Goal: Task Accomplishment & Management: Manage account settings

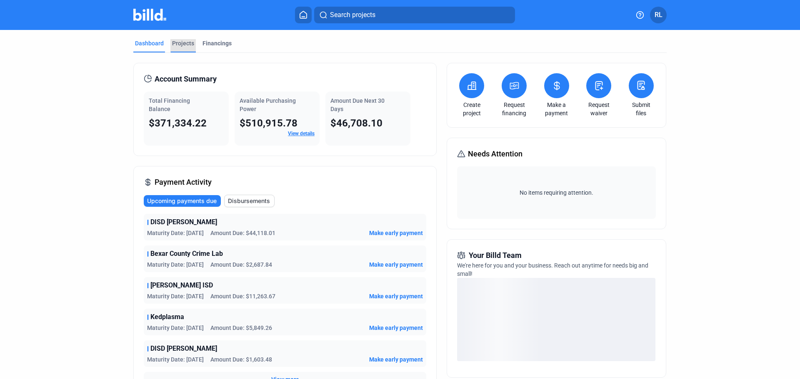
click at [185, 43] on div "Projects" at bounding box center [183, 43] width 22 height 8
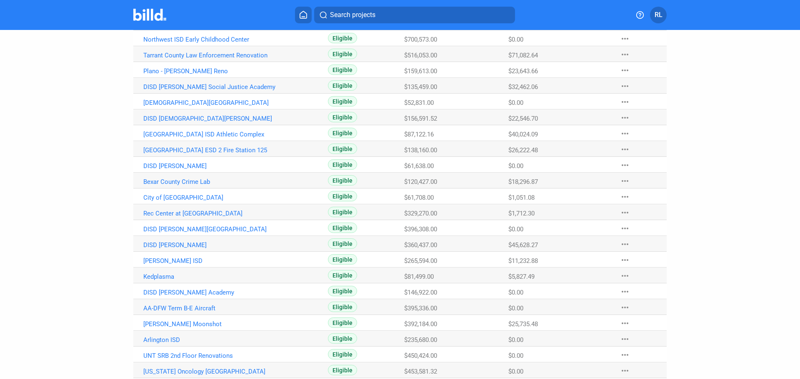
scroll to position [224, 0]
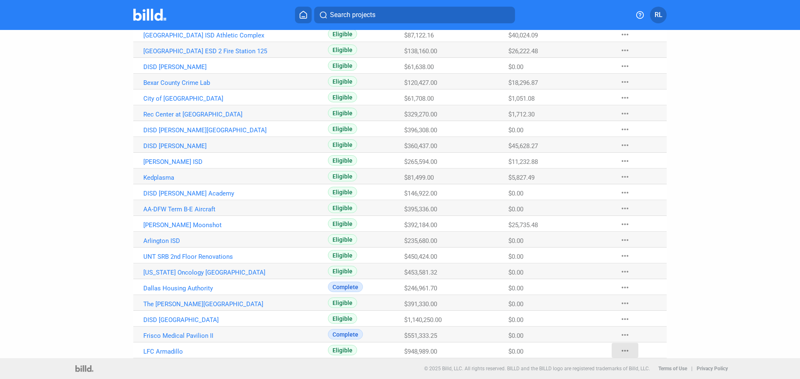
click at [621, 352] on mat-icon "more_horiz" at bounding box center [625, 351] width 10 height 10
click at [626, 330] on button "Mark Project Complete" at bounding box center [668, 333] width 117 height 20
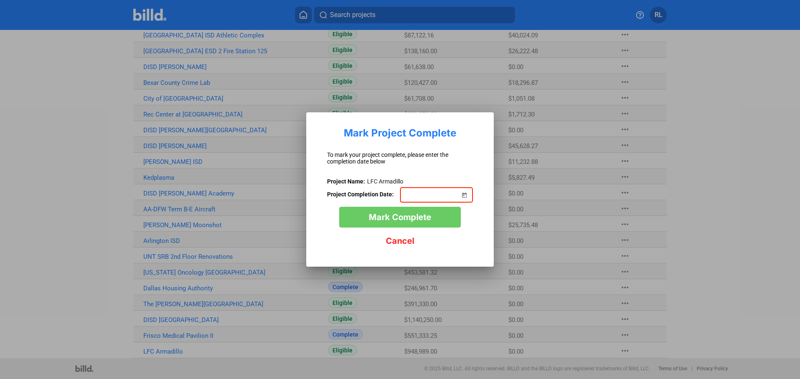
click at [462, 194] on span "Open calendar" at bounding box center [464, 190] width 20 height 20
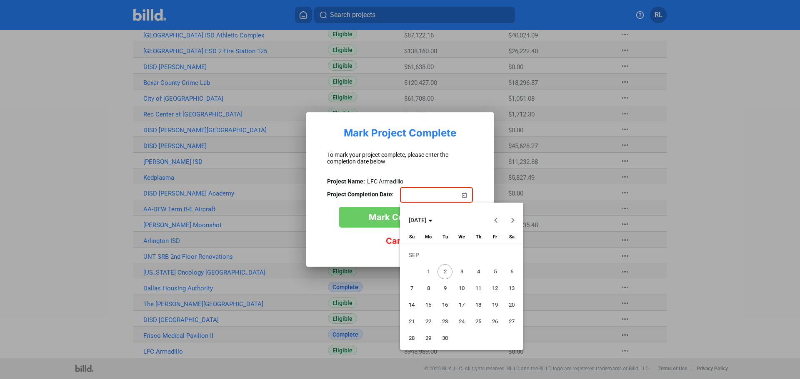
click at [432, 221] on span "[DATE]" at bounding box center [421, 220] width 24 height 7
click at [447, 280] on span "2025" at bounding box center [447, 279] width 26 height 15
click at [413, 264] on span "JAN" at bounding box center [418, 263] width 26 height 15
click at [513, 219] on button "Next month" at bounding box center [512, 220] width 17 height 17
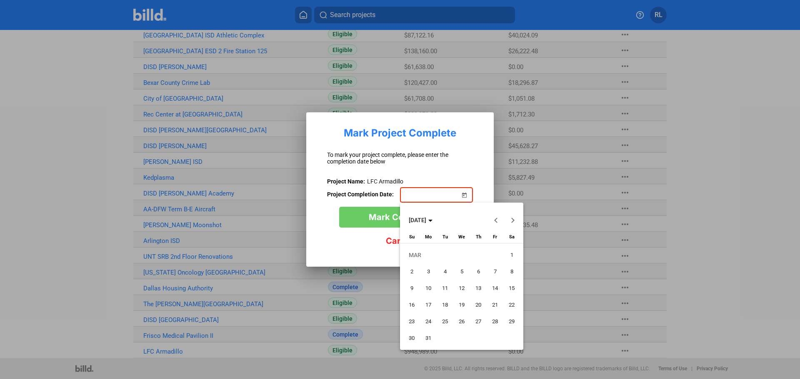
click at [513, 219] on button "Next month" at bounding box center [512, 220] width 17 height 17
click at [413, 272] on span "1" at bounding box center [411, 271] width 15 height 15
type input "[DATE]"
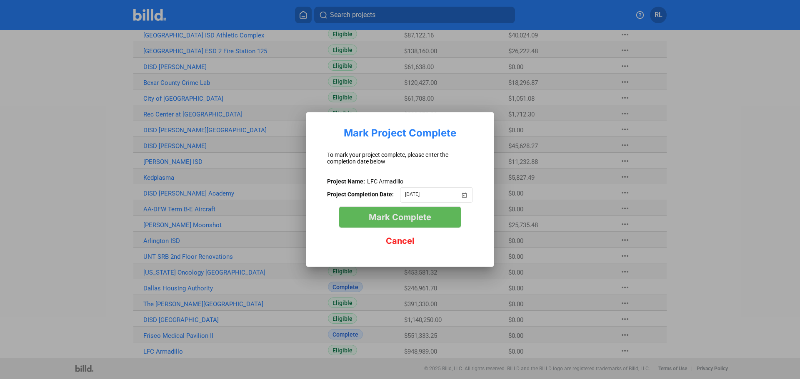
click at [422, 215] on span "Mark Complete" at bounding box center [400, 217] width 62 height 10
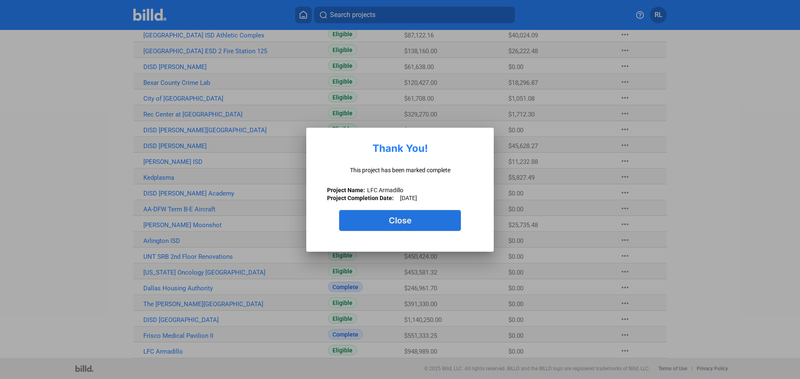
click at [405, 221] on span "Close" at bounding box center [400, 221] width 23 height 10
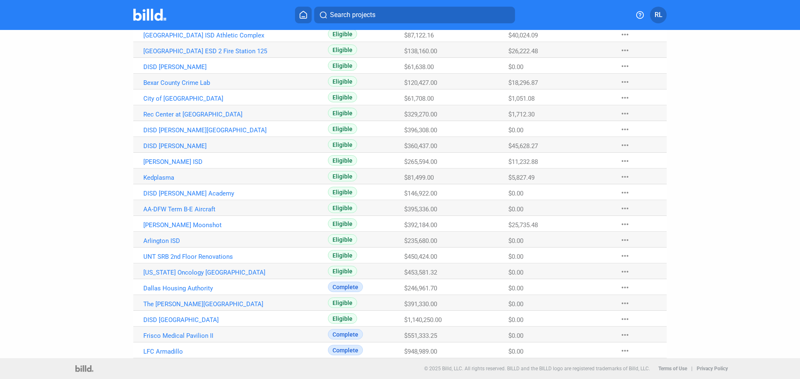
click at [623, 302] on mat-icon "more_horiz" at bounding box center [625, 304] width 10 height 10
click at [640, 362] on button "Mark Project Complete" at bounding box center [668, 361] width 117 height 20
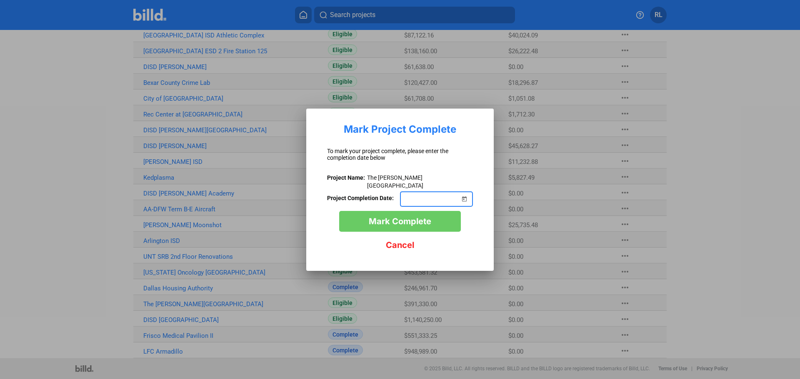
click at [466, 196] on span "Open calendar" at bounding box center [464, 194] width 20 height 20
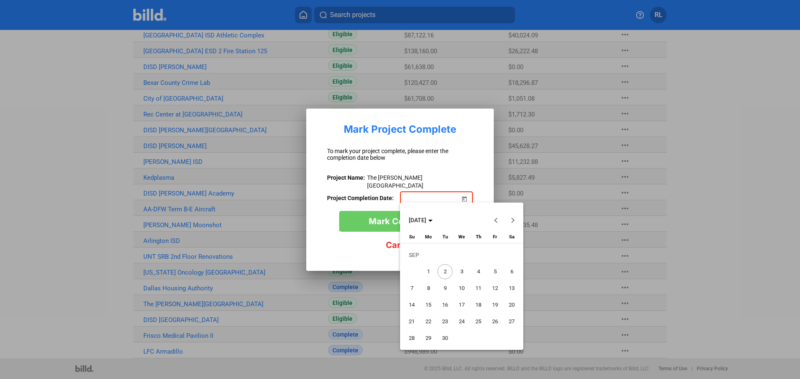
click at [497, 217] on span "Previous month" at bounding box center [496, 220] width 20 height 20
drag, startPoint x: 411, startPoint y: 270, endPoint x: 499, endPoint y: 232, distance: 95.7
click at [494, 239] on table "[DATE] Su [DATE] Mo [DATE] Tu [DATE] We [DATE] Th [DATE] Fr [DATE] [DATE] 2 3 4…" at bounding box center [461, 291] width 117 height 112
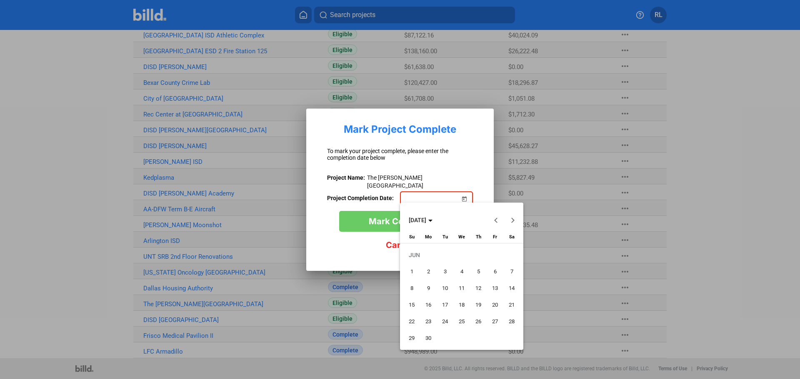
click at [512, 220] on button "Next month" at bounding box center [512, 220] width 17 height 17
click at [442, 271] on span "1" at bounding box center [444, 271] width 15 height 15
type input "[DATE]"
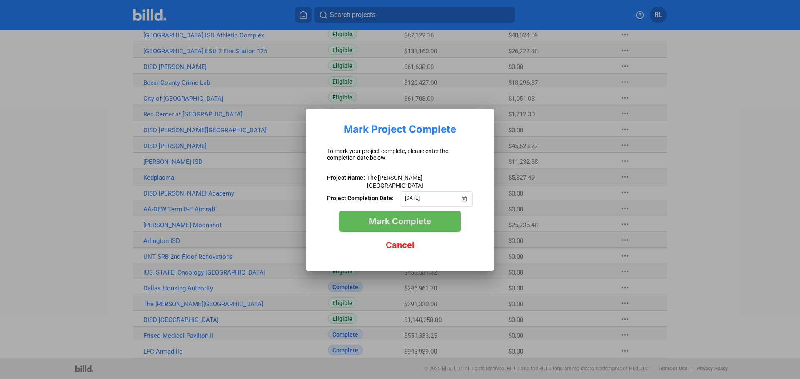
click at [403, 217] on span "Mark Complete" at bounding box center [400, 222] width 62 height 10
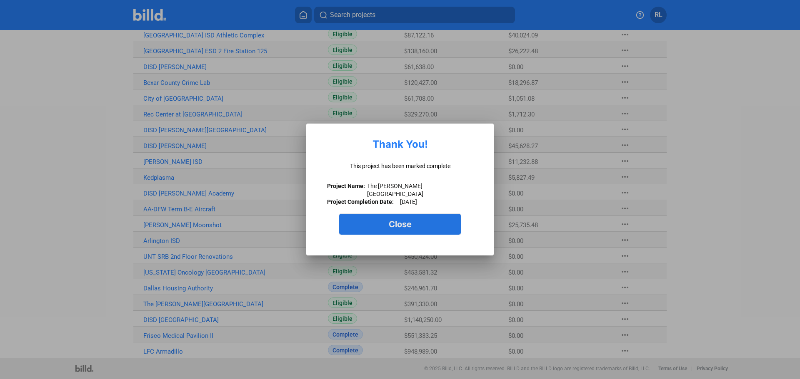
click at [403, 220] on span "Close" at bounding box center [400, 225] width 23 height 10
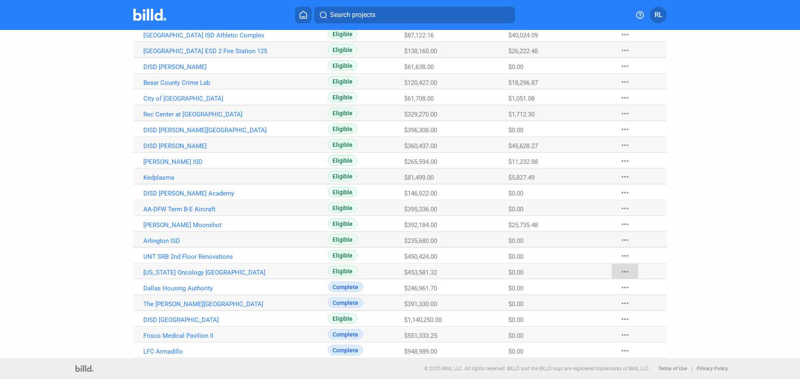
click at [623, 270] on mat-icon "more_horiz" at bounding box center [625, 272] width 10 height 10
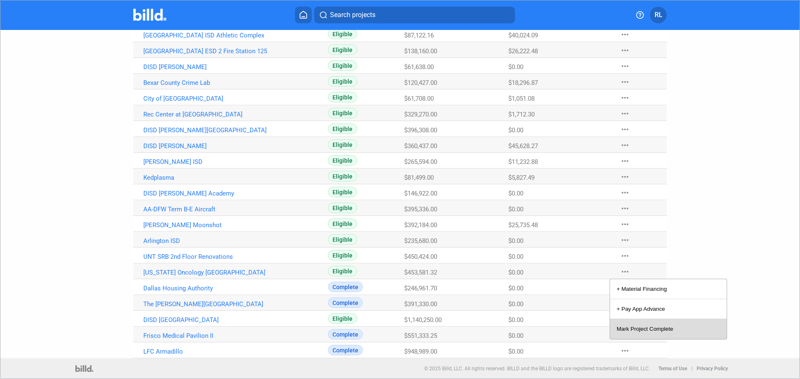
click at [634, 326] on button "Mark Project Complete" at bounding box center [668, 329] width 117 height 20
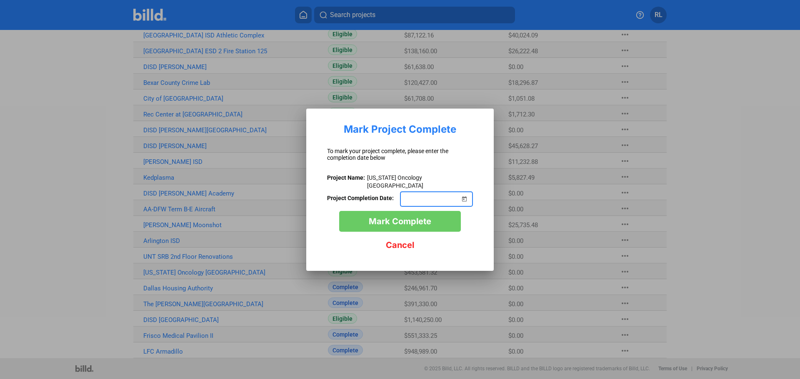
click at [464, 196] on span "Open calendar" at bounding box center [464, 194] width 20 height 20
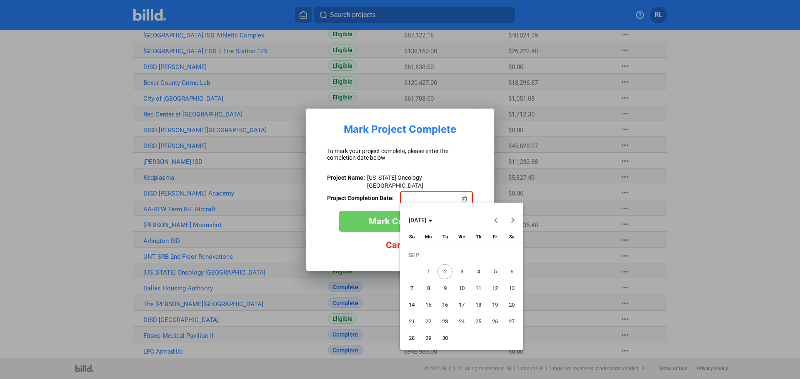
drag, startPoint x: 499, startPoint y: 220, endPoint x: 494, endPoint y: 219, distance: 5.5
click at [494, 219] on button "Previous month" at bounding box center [496, 220] width 17 height 17
click at [493, 220] on span "Previous month" at bounding box center [496, 220] width 20 height 20
click at [493, 221] on span "Previous month" at bounding box center [496, 220] width 20 height 20
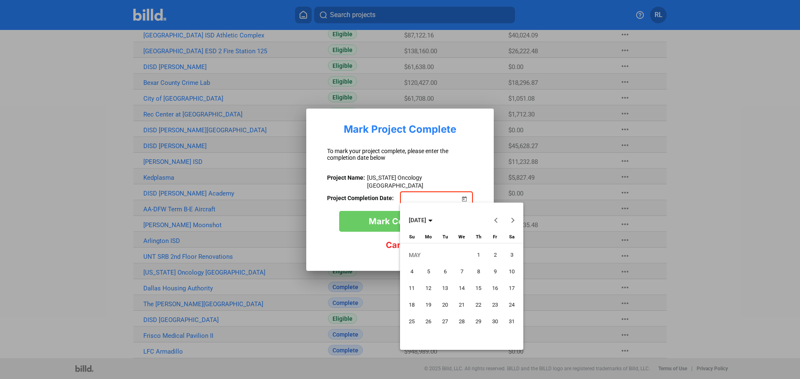
click at [427, 302] on span "19" at bounding box center [428, 305] width 15 height 15
type input "[DATE]"
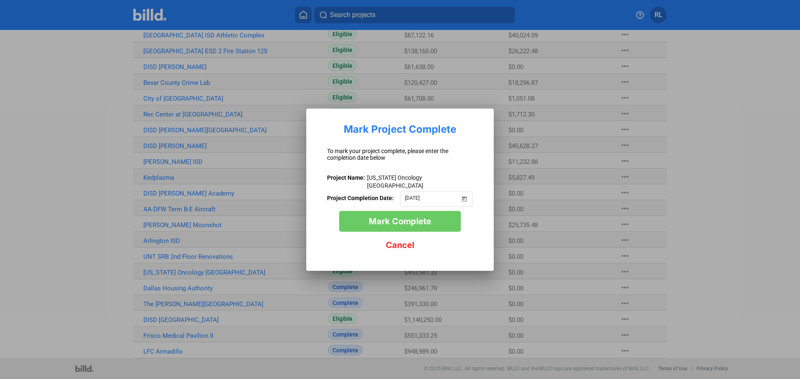
click at [420, 217] on span "Mark Complete" at bounding box center [400, 222] width 62 height 10
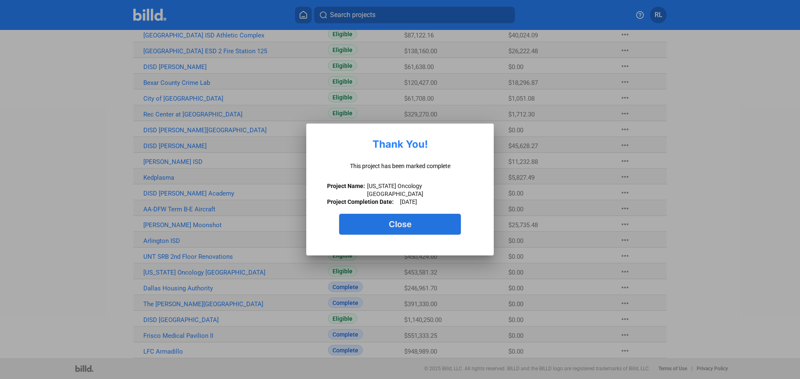
drag, startPoint x: 418, startPoint y: 220, endPoint x: 409, endPoint y: 224, distance: 9.0
click at [417, 220] on button "Close" at bounding box center [400, 224] width 122 height 21
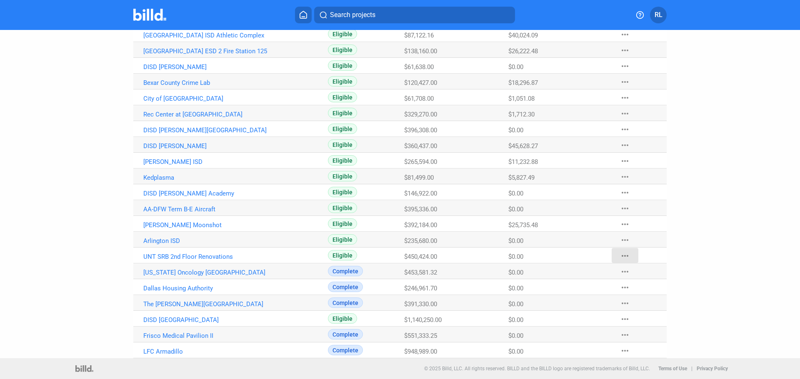
click at [622, 255] on mat-icon "more_horiz" at bounding box center [625, 256] width 10 height 10
click at [643, 312] on button "Mark Project Complete" at bounding box center [668, 314] width 117 height 20
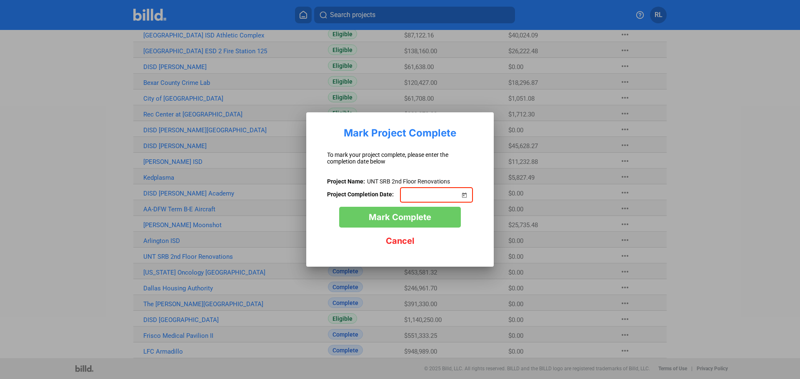
click at [465, 195] on span "Open calendar" at bounding box center [464, 190] width 20 height 20
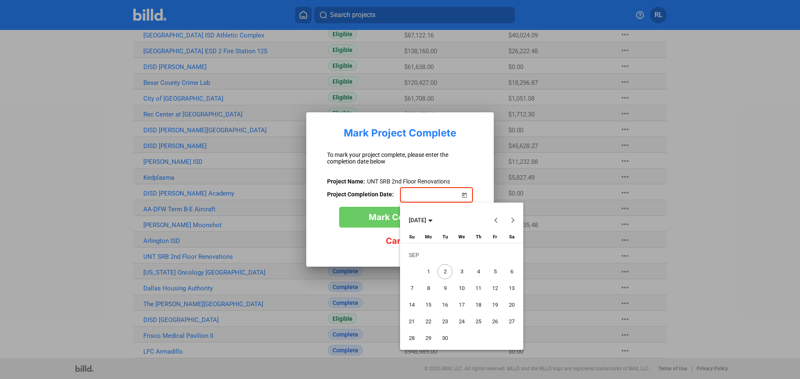
click at [497, 220] on button "Previous month" at bounding box center [496, 220] width 17 height 17
click at [496, 221] on button "Previous month" at bounding box center [496, 220] width 17 height 17
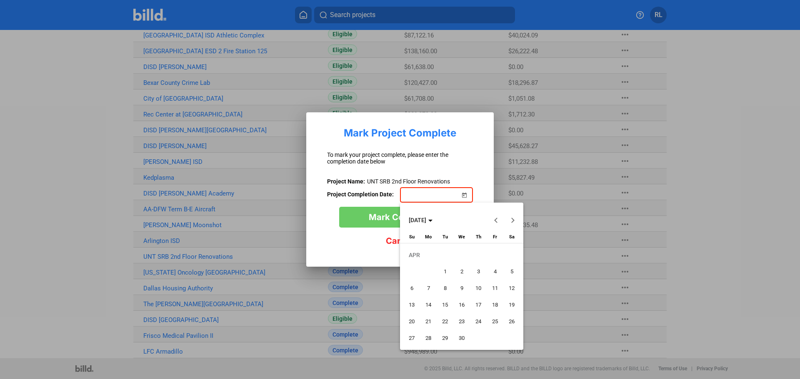
click at [496, 221] on button "Previous month" at bounding box center [496, 220] width 17 height 17
click at [496, 222] on button "Previous month" at bounding box center [496, 220] width 17 height 17
click at [461, 254] on span "1" at bounding box center [461, 255] width 15 height 15
type input "[DATE]"
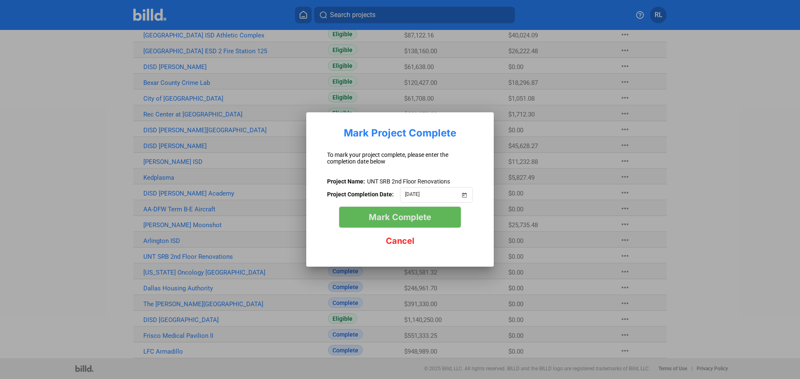
click at [421, 220] on span "Mark Complete" at bounding box center [400, 217] width 62 height 10
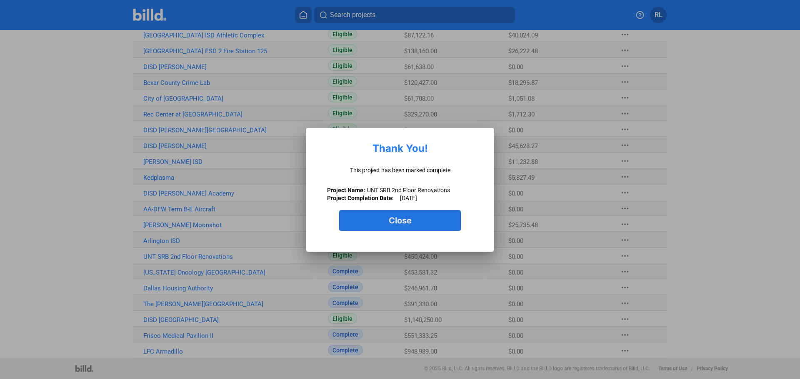
click at [419, 221] on button "Close" at bounding box center [400, 220] width 122 height 21
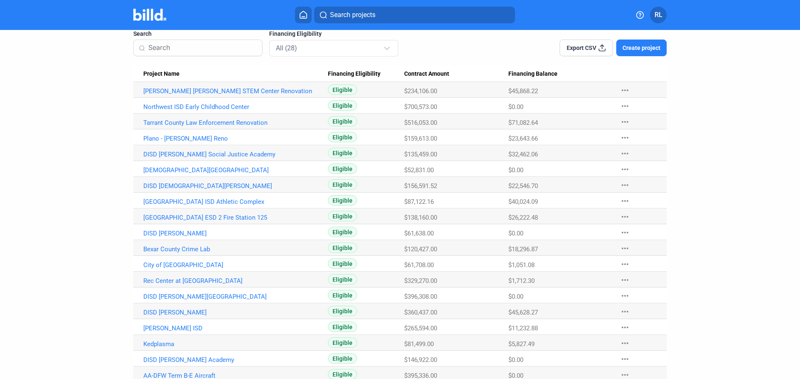
scroll to position [99, 0]
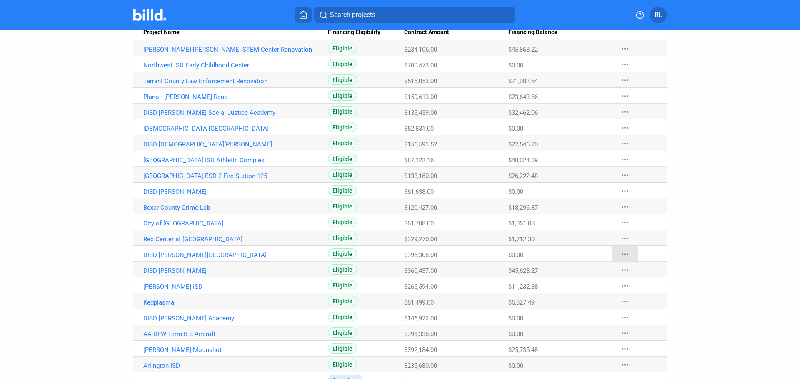
click at [620, 253] on mat-icon "more_horiz" at bounding box center [625, 255] width 10 height 10
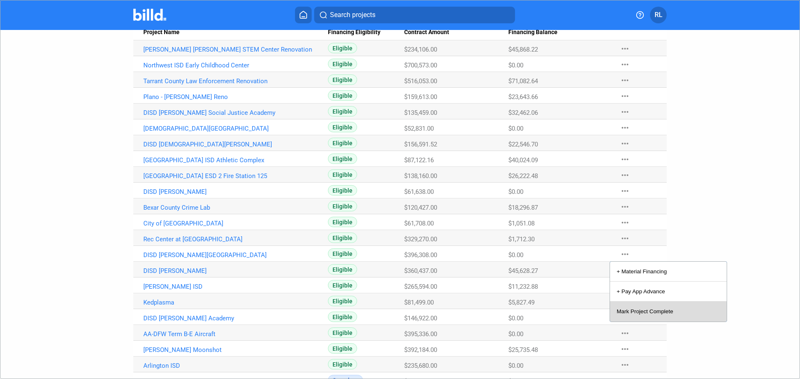
click at [642, 310] on button "Mark Project Complete" at bounding box center [668, 312] width 117 height 20
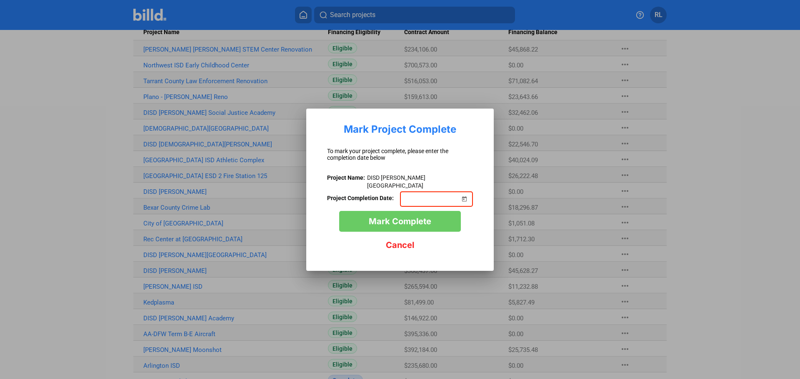
click at [466, 193] on span "Open calendar" at bounding box center [464, 194] width 20 height 20
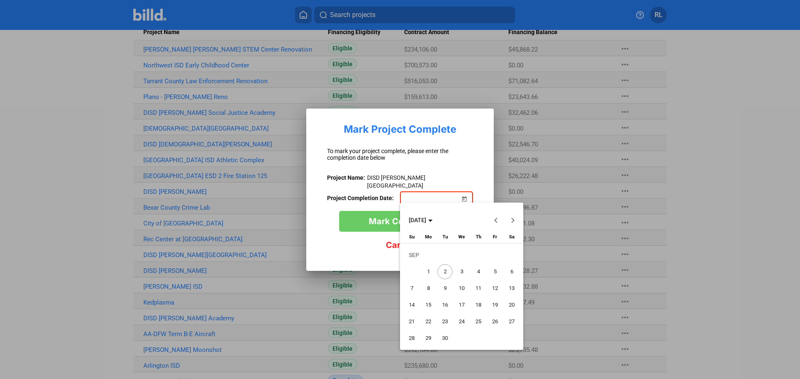
click at [492, 221] on span "Previous month" at bounding box center [496, 220] width 20 height 20
click at [493, 253] on span "1" at bounding box center [494, 255] width 15 height 15
type input "[DATE]"
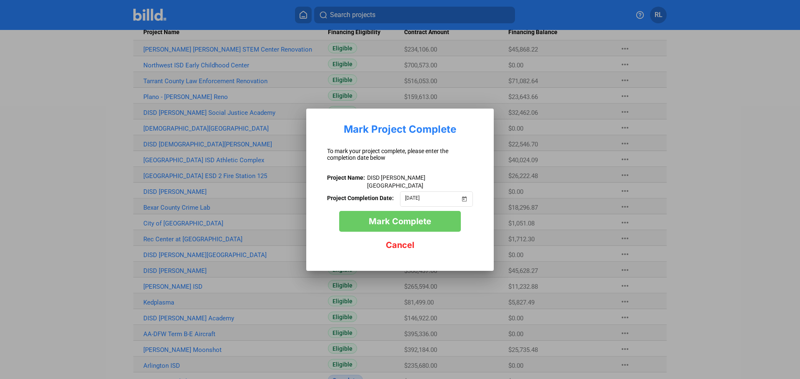
click at [385, 220] on span "Mark Complete" at bounding box center [400, 222] width 62 height 10
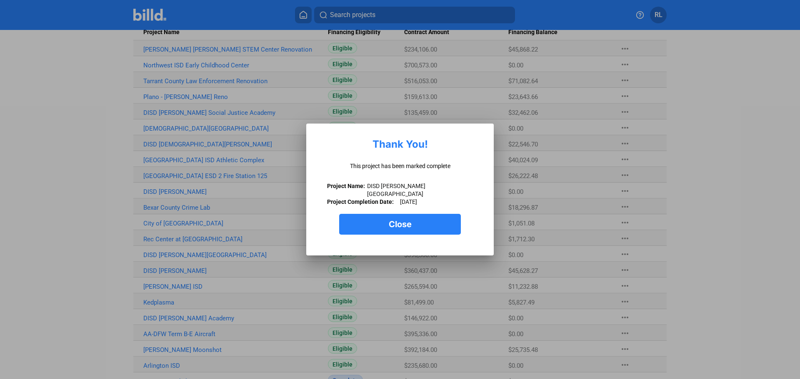
click at [410, 225] on span "Close" at bounding box center [400, 225] width 23 height 10
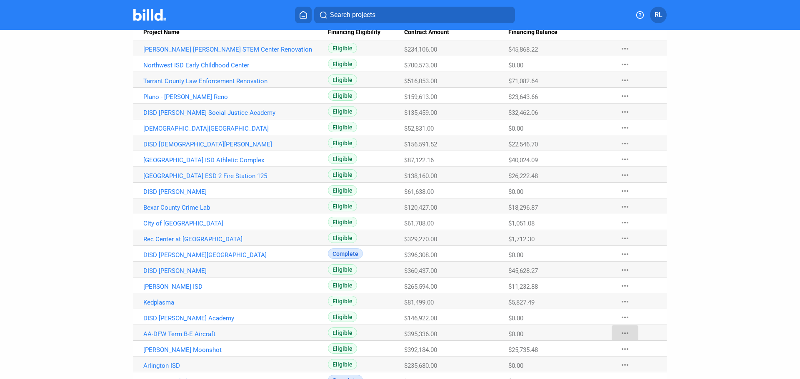
click at [620, 332] on mat-icon "more_horiz" at bounding box center [625, 334] width 10 height 10
click at [624, 315] on button "Mark Project Complete" at bounding box center [668, 315] width 117 height 20
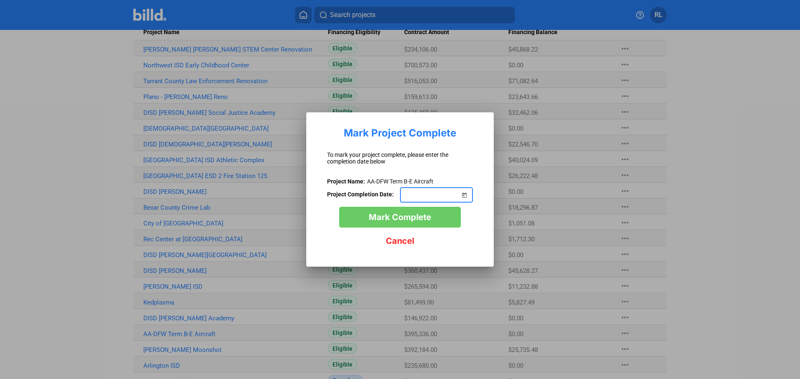
click at [465, 194] on span "Open calendar" at bounding box center [464, 190] width 20 height 20
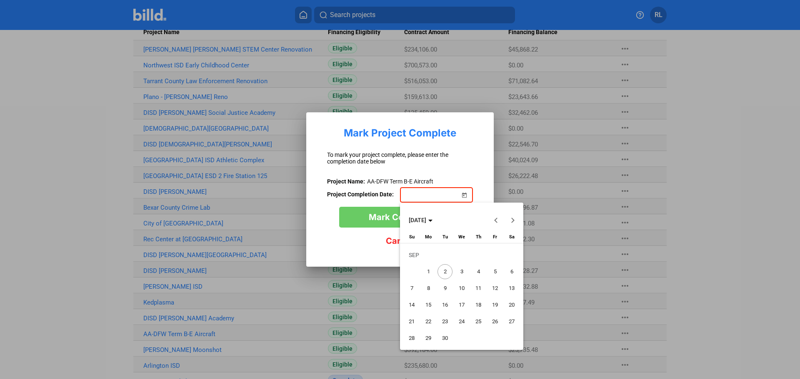
click at [494, 224] on span "Previous month" at bounding box center [496, 220] width 20 height 20
click at [495, 224] on span "Previous month" at bounding box center [496, 220] width 20 height 20
click at [495, 223] on span "Previous month" at bounding box center [496, 220] width 20 height 20
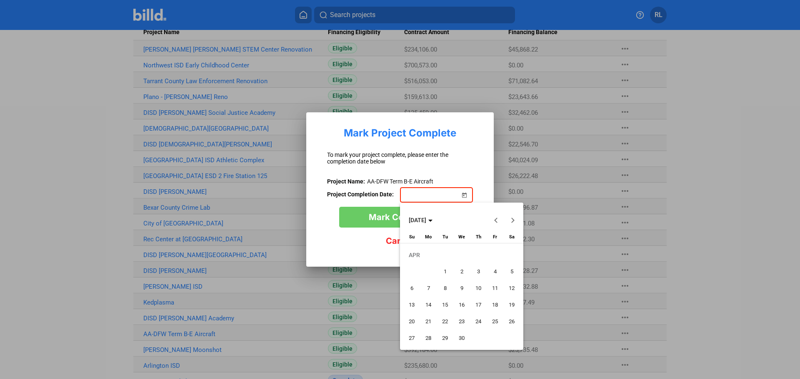
click at [495, 224] on span "Previous month" at bounding box center [496, 220] width 20 height 20
click at [427, 271] on span "3" at bounding box center [428, 271] width 15 height 15
type input "[DATE]"
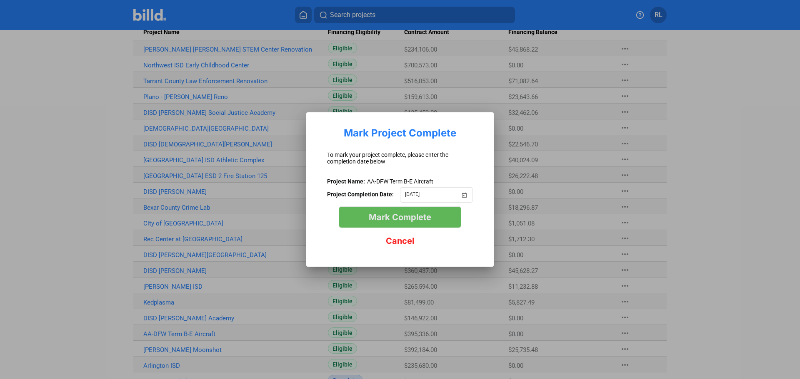
click at [394, 209] on button "Mark Complete" at bounding box center [400, 217] width 122 height 21
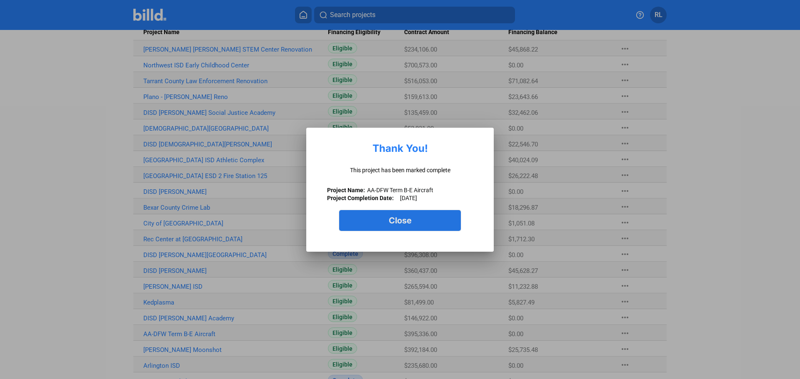
click at [412, 220] on button "Close" at bounding box center [400, 220] width 122 height 21
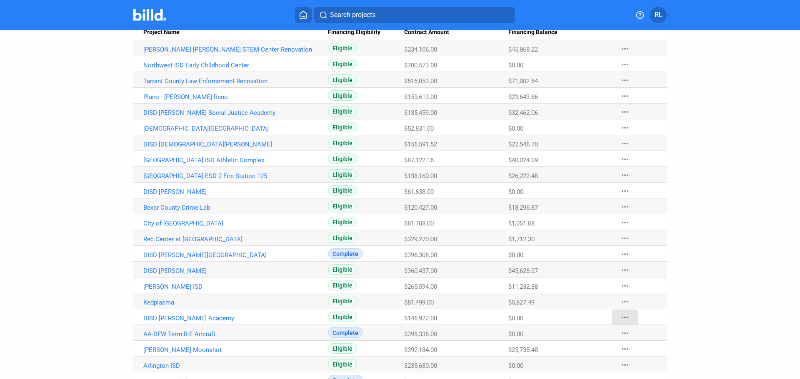
click at [623, 316] on mat-icon "more_horiz" at bounding box center [625, 318] width 10 height 10
click at [632, 297] on button "Mark Project Complete" at bounding box center [668, 299] width 117 height 20
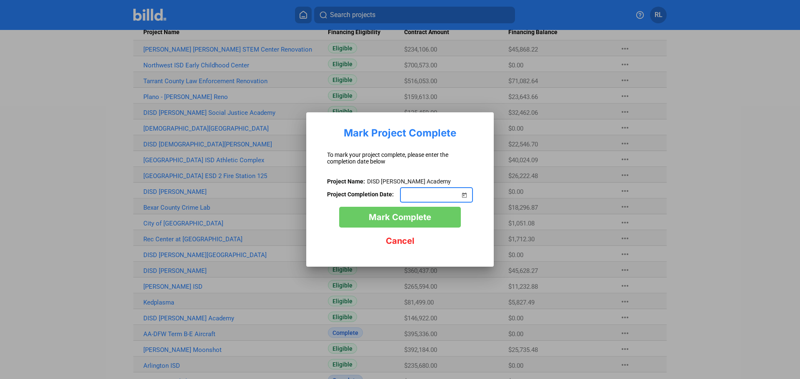
click at [464, 192] on span "Open calendar" at bounding box center [464, 190] width 20 height 20
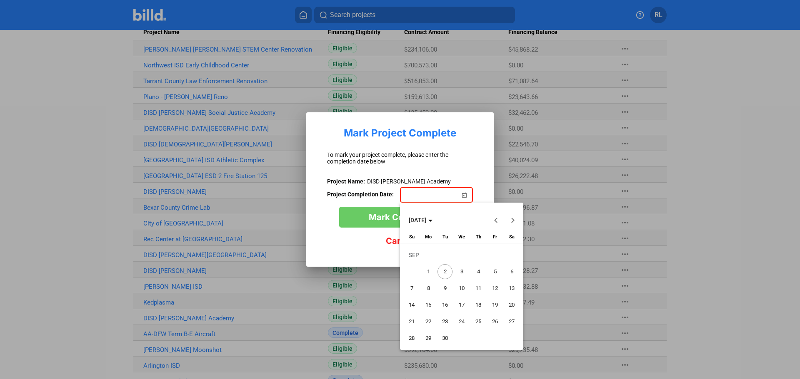
click at [495, 221] on button "Previous month" at bounding box center [496, 220] width 17 height 17
click at [496, 221] on button "Previous month" at bounding box center [496, 220] width 17 height 17
click at [428, 271] on span "2" at bounding box center [428, 271] width 15 height 15
type input "[DATE]"
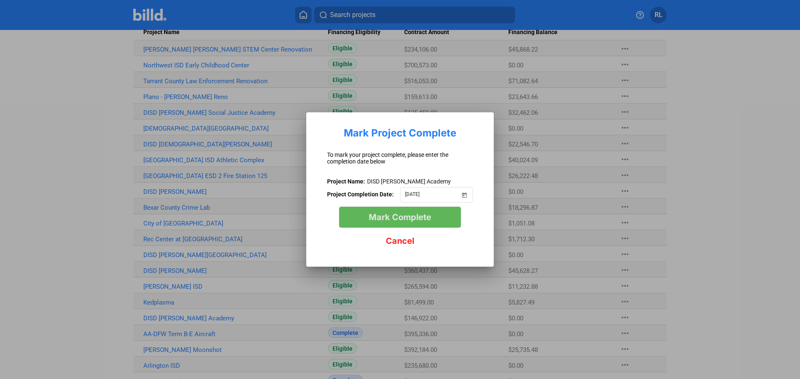
click at [406, 216] on span "Mark Complete" at bounding box center [400, 217] width 62 height 10
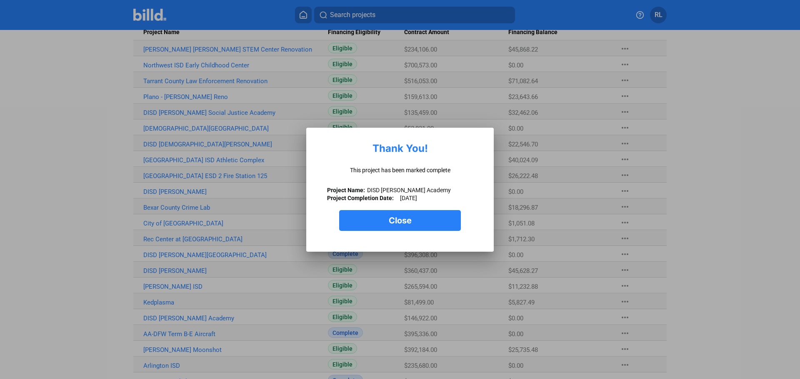
click at [417, 220] on button "Close" at bounding box center [400, 220] width 122 height 21
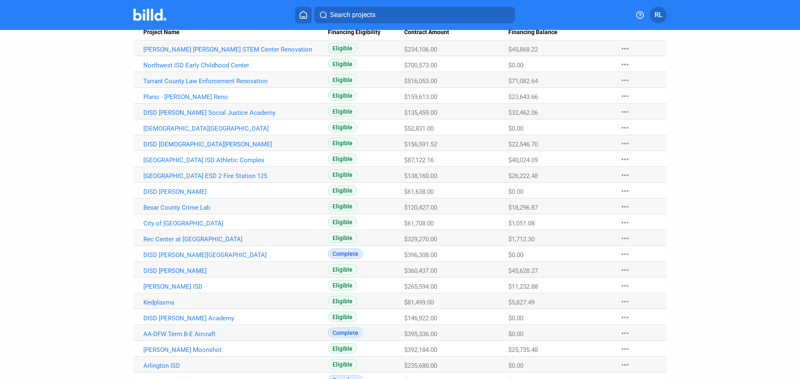
scroll to position [224, 0]
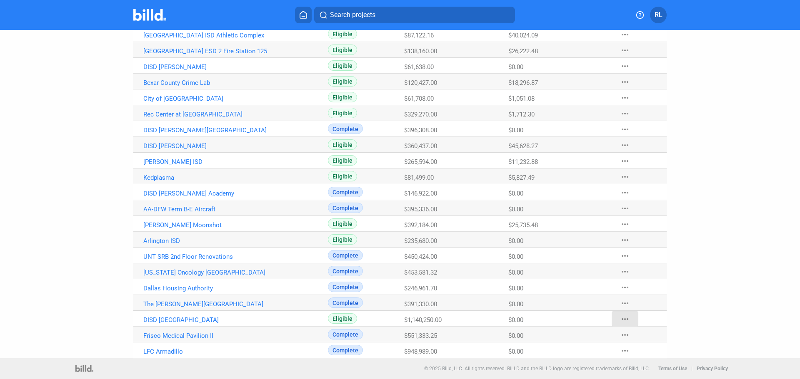
click at [620, 319] on mat-icon "more_horiz" at bounding box center [625, 319] width 10 height 10
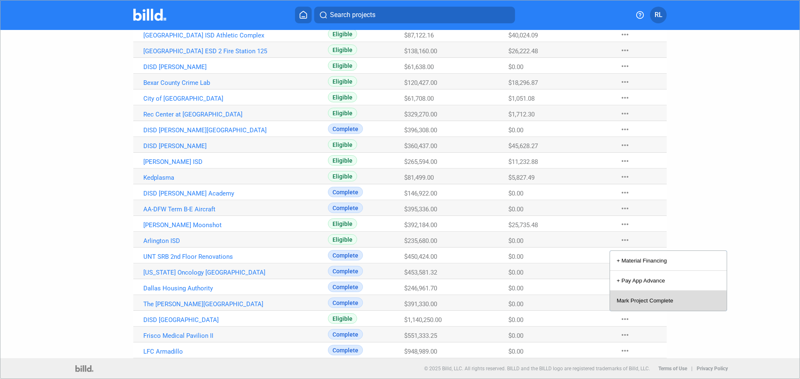
click at [622, 302] on button "Mark Project Complete" at bounding box center [668, 301] width 117 height 20
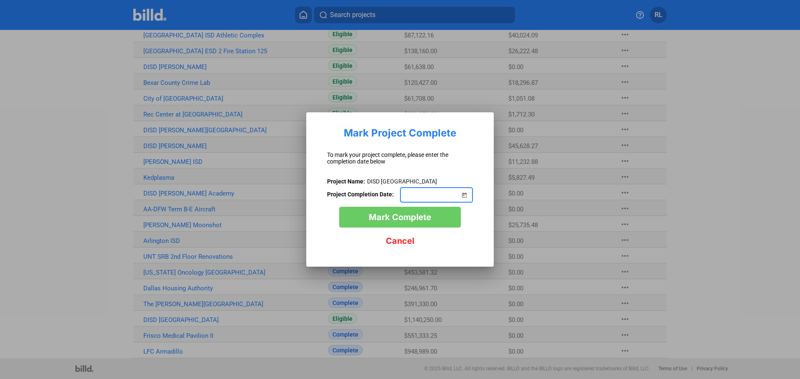
click at [463, 193] on span "Open calendar" at bounding box center [464, 190] width 20 height 20
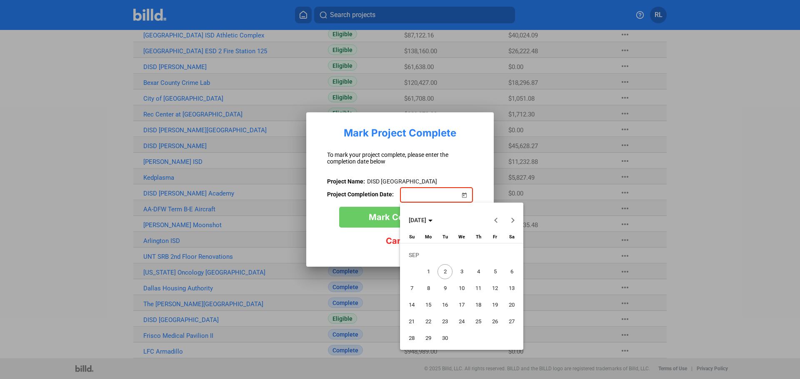
click at [430, 271] on span "1" at bounding box center [428, 271] width 15 height 15
type input "[DATE]"
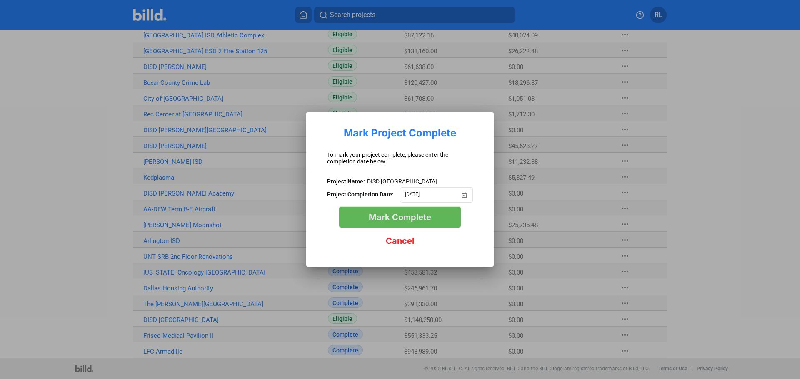
click at [397, 214] on span "Mark Complete" at bounding box center [400, 217] width 62 height 10
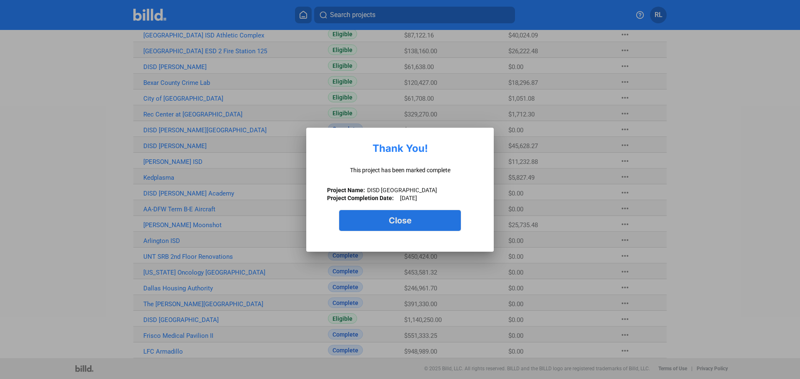
click at [399, 221] on span "Close" at bounding box center [400, 221] width 23 height 10
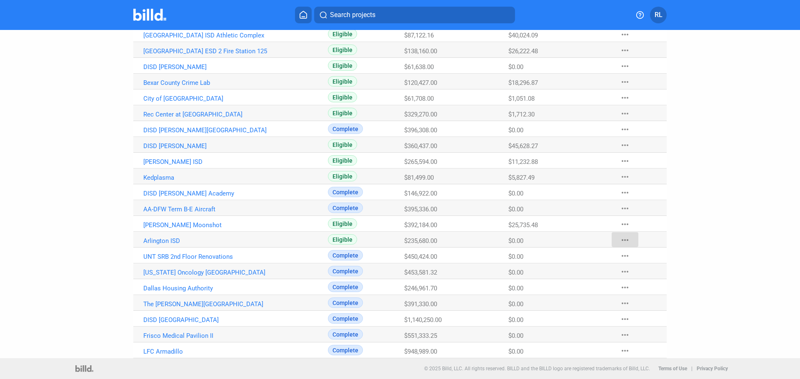
click at [620, 240] on mat-icon "more_horiz" at bounding box center [625, 240] width 10 height 10
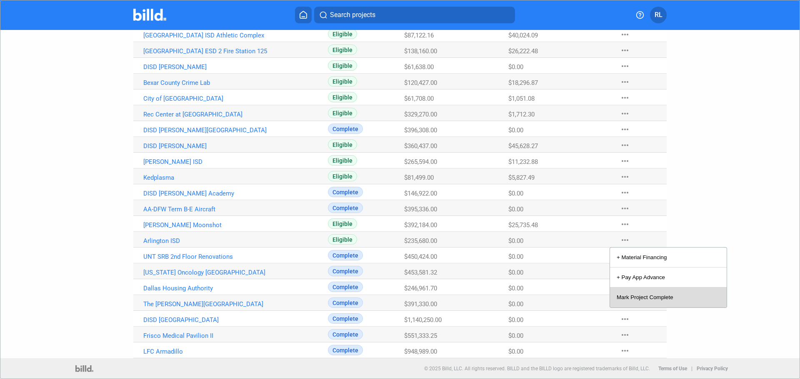
click at [639, 297] on button "Mark Project Complete" at bounding box center [668, 298] width 117 height 20
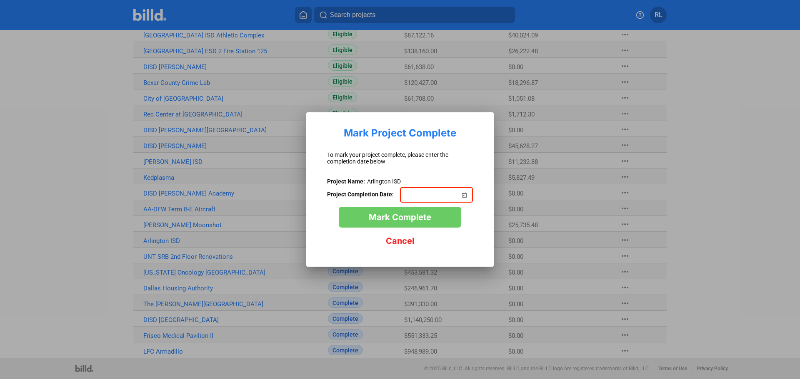
click at [466, 194] on span "Open calendar" at bounding box center [464, 190] width 20 height 20
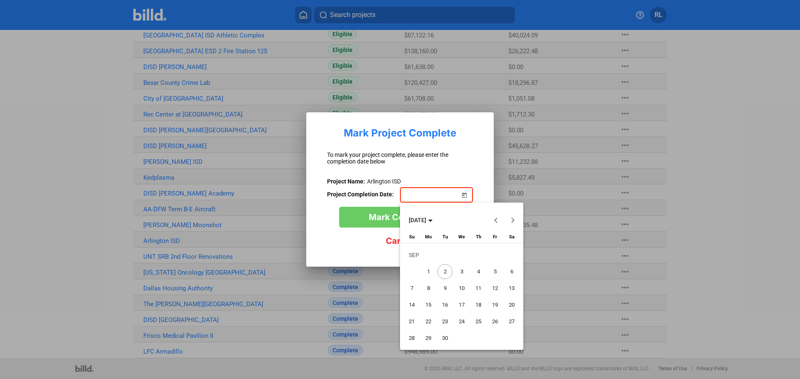
click at [495, 218] on span "Previous month" at bounding box center [496, 220] width 20 height 20
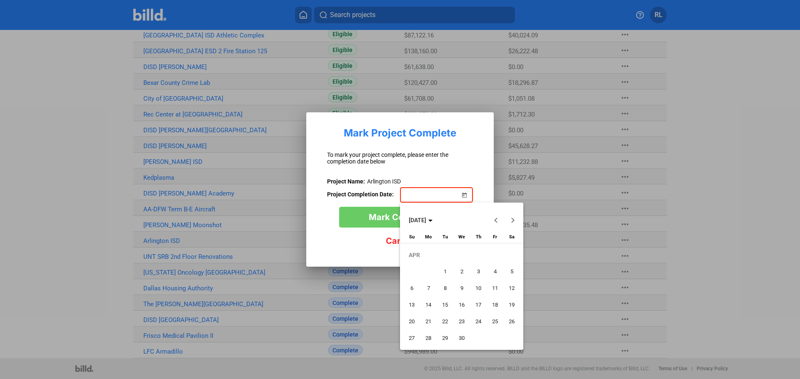
click at [495, 219] on button "Previous month" at bounding box center [496, 220] width 17 height 17
click at [428, 269] on span "3" at bounding box center [428, 271] width 15 height 15
type input "[DATE]"
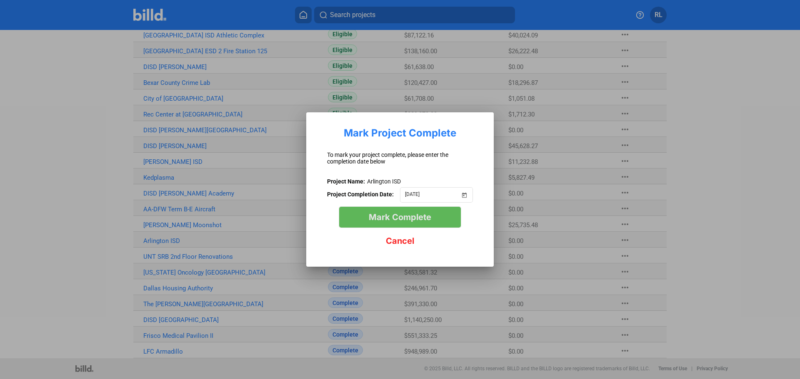
click at [387, 219] on span "Mark Complete" at bounding box center [400, 217] width 62 height 10
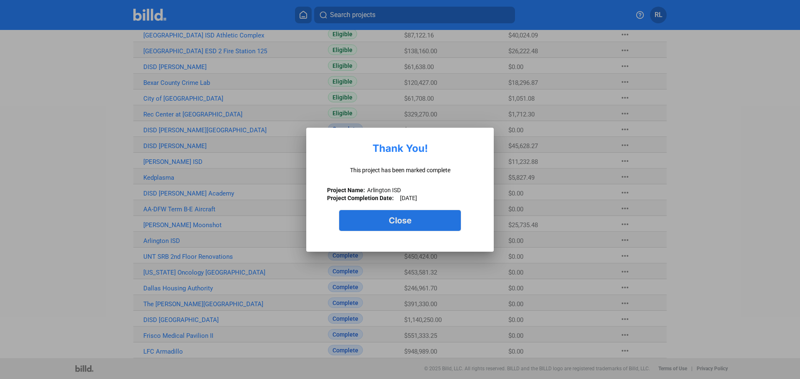
click at [376, 220] on button "Close" at bounding box center [400, 220] width 122 height 21
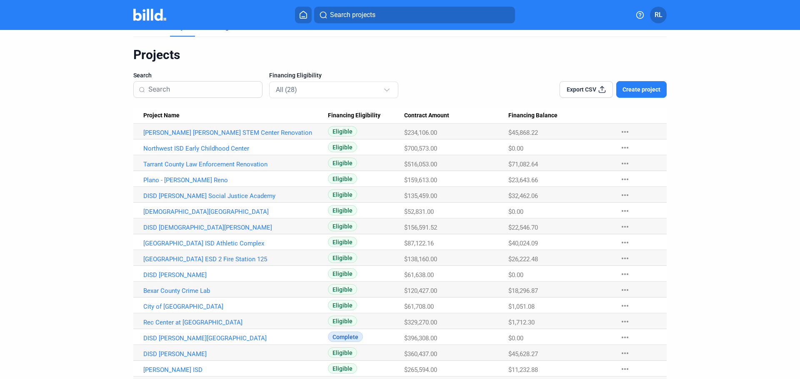
scroll to position [0, 0]
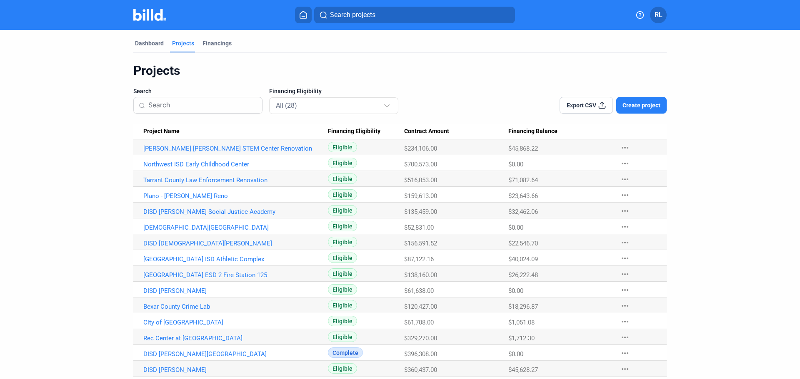
click at [644, 101] on button "Create project" at bounding box center [641, 105] width 50 height 17
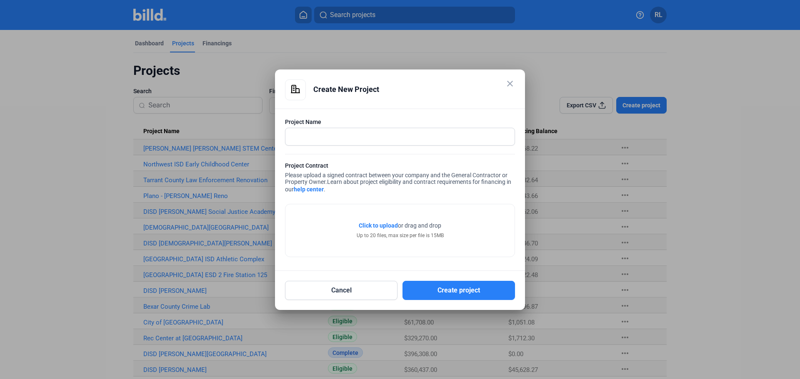
click at [337, 129] on div "Project Name" at bounding box center [400, 136] width 230 height 36
click at [339, 134] on input "text" at bounding box center [395, 136] width 220 height 17
type input "[PERSON_NAME] Solid Waste"
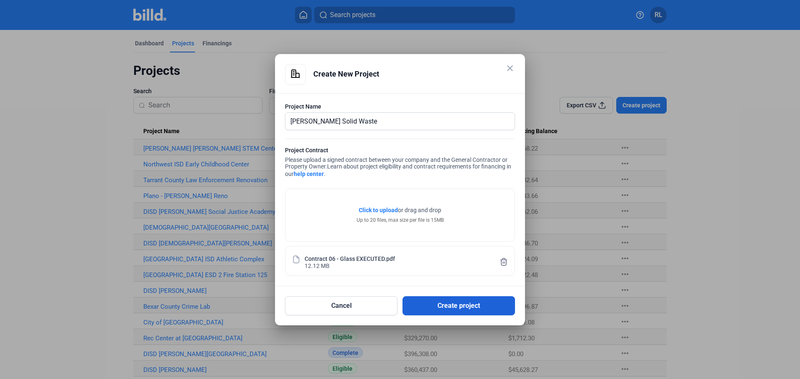
click at [460, 309] on button "Create project" at bounding box center [458, 306] width 112 height 19
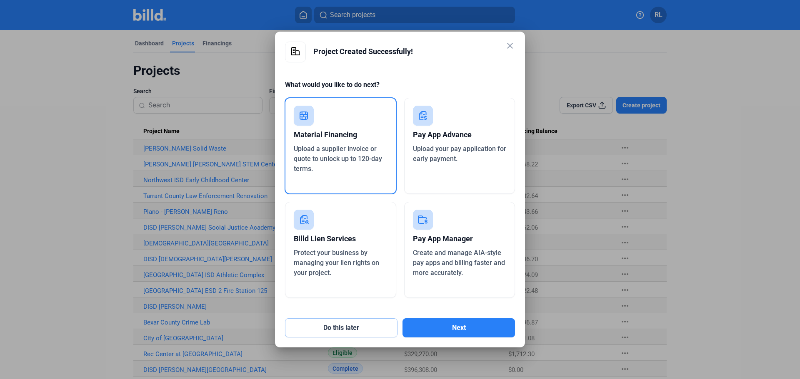
click at [355, 326] on button "Do this later" at bounding box center [341, 328] width 112 height 19
